Goal: Task Accomplishment & Management: Manage account settings

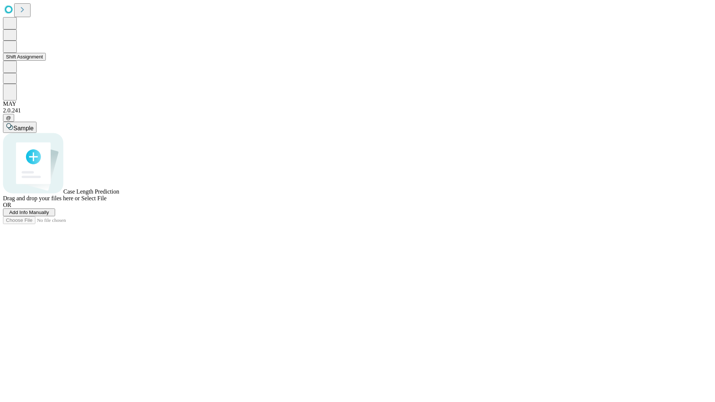
click at [46, 61] on button "Shift Assignment" at bounding box center [24, 57] width 43 height 8
